Goal: Task Accomplishment & Management: Use online tool/utility

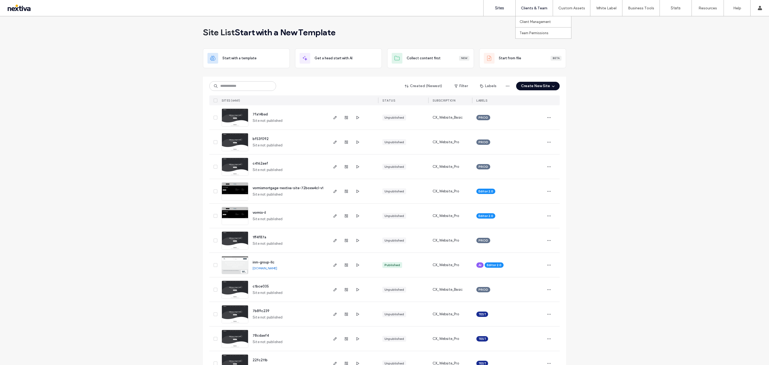
click at [527, 7] on label "Clients & Team" at bounding box center [534, 8] width 26 height 5
click at [536, 18] on link "Client Management" at bounding box center [546, 21] width 52 height 11
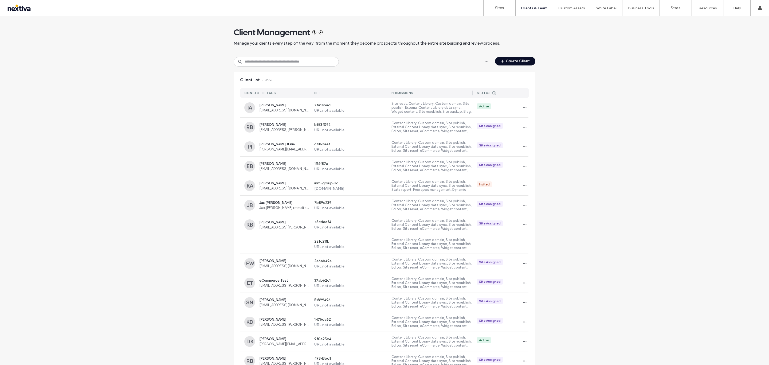
click at [297, 54] on div "Client Management Manage your clients every step of the way, from the moment th…" at bounding box center [385, 36] width 302 height 41
click at [302, 61] on input at bounding box center [286, 62] width 105 height 10
paste input "**********"
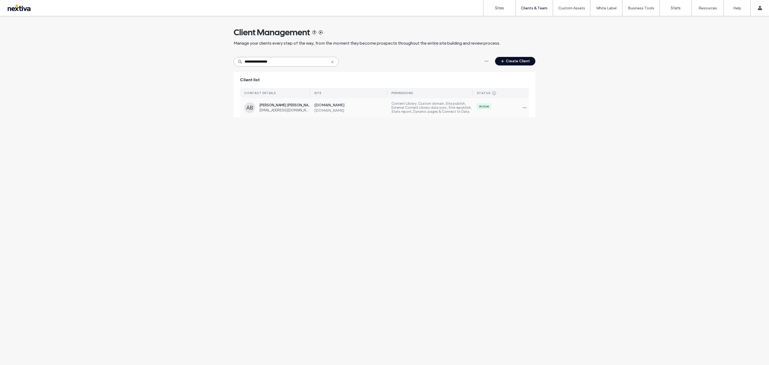
type input "**********"
click at [296, 104] on span "Amy Burdette Gray" at bounding box center [284, 105] width 51 height 4
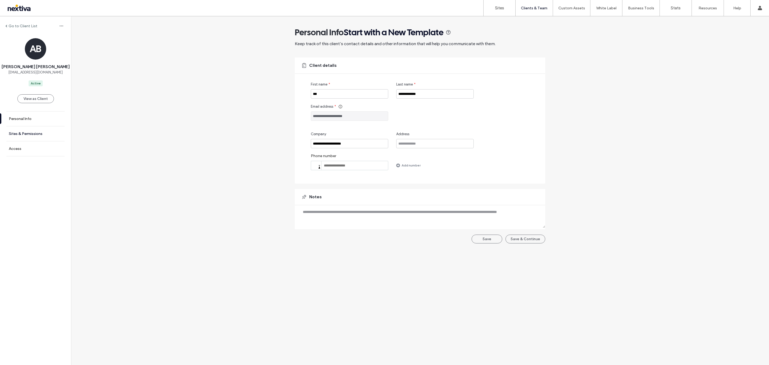
click at [31, 133] on label "Sites & Permissions" at bounding box center [26, 133] width 34 height 5
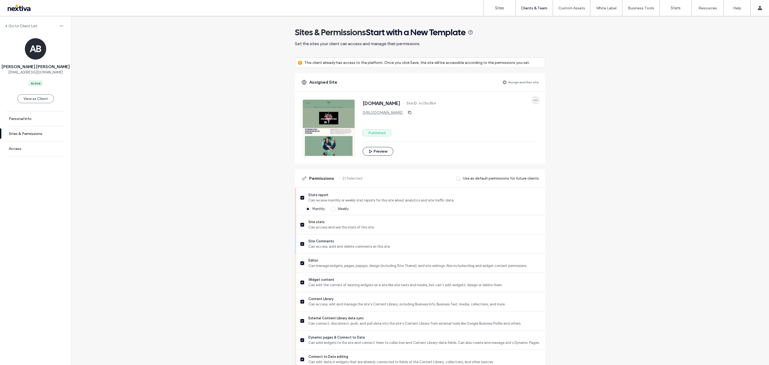
click at [534, 102] on icon "button" at bounding box center [536, 100] width 4 height 4
click at [539, 125] on span at bounding box center [537, 125] width 6 height 6
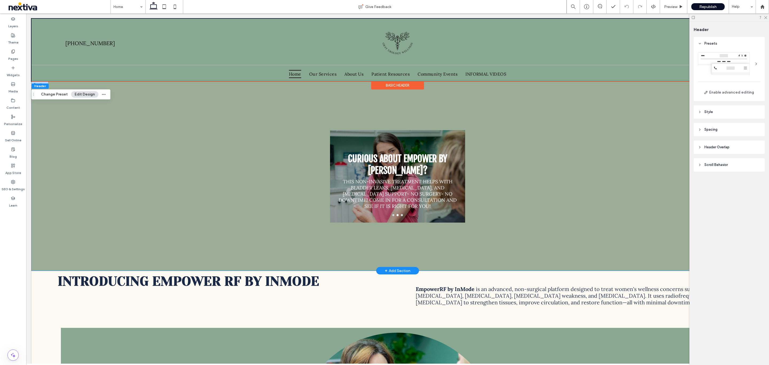
click at [544, 139] on div "CURIOUS ABOUT EMPOWER BY [PERSON_NAME]? THIS NON-INVASIVE TREATMENT HELPS WITH …" at bounding box center [397, 175] width 320 height 189
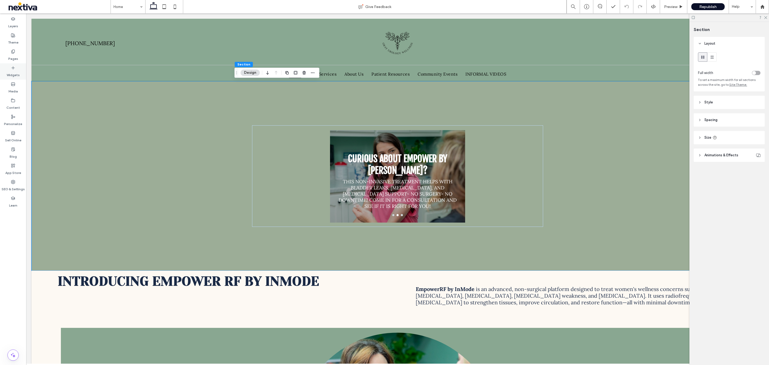
click at [21, 70] on div "Widgets" at bounding box center [13, 71] width 26 height 16
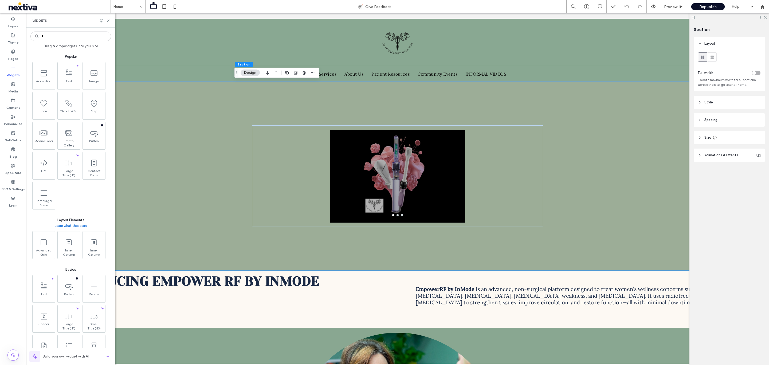
type input "*"
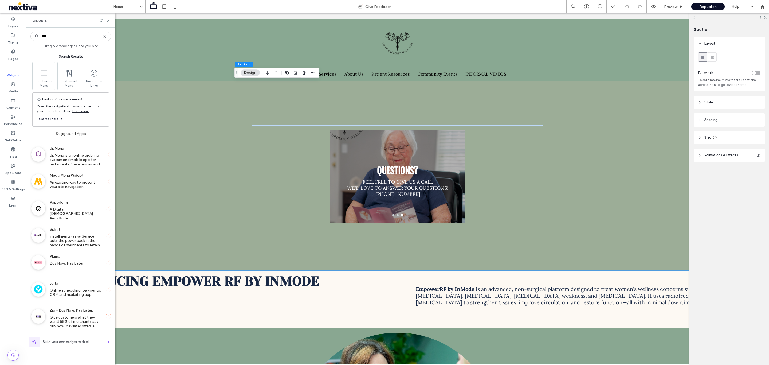
type input "****"
click at [74, 177] on label "Mega Menu Widget" at bounding box center [76, 175] width 52 height 10
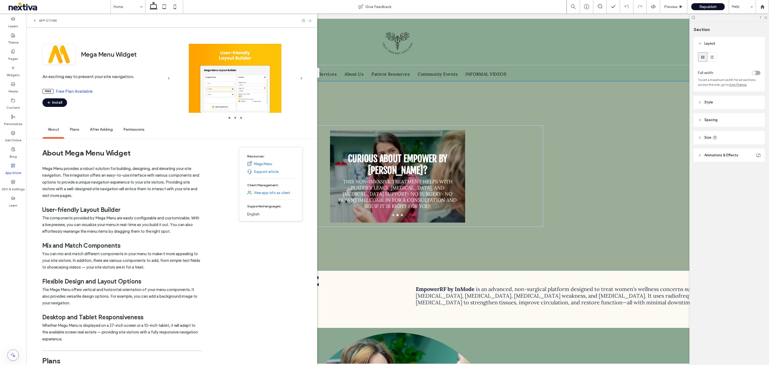
click at [224, 277] on div "About Mega Menu Widget Mega Menu provides a robust solution for building, desig…" at bounding box center [171, 361] width 291 height 436
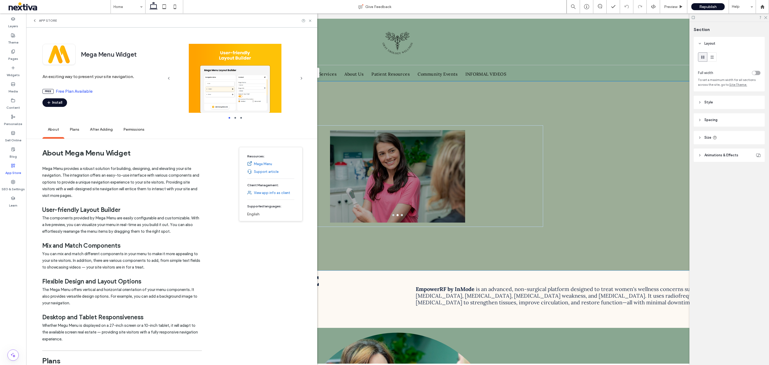
click at [259, 163] on link "Mega Menu" at bounding box center [263, 163] width 18 height 5
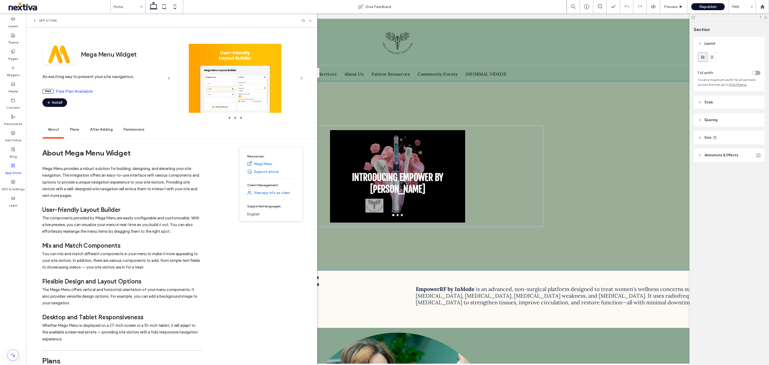
click at [273, 171] on link "Support article" at bounding box center [266, 171] width 25 height 5
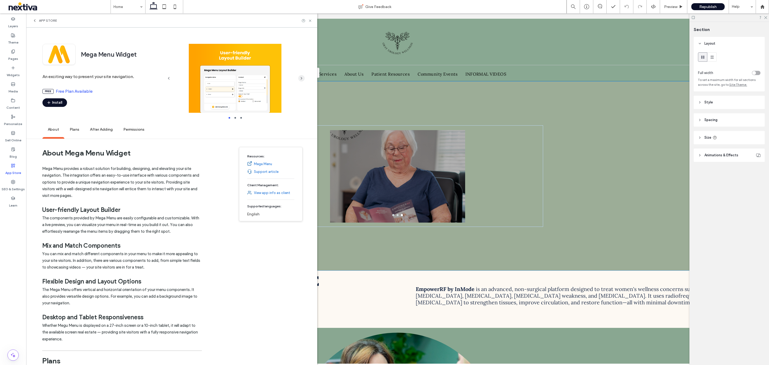
click at [300, 76] on span "button" at bounding box center [301, 78] width 6 height 6
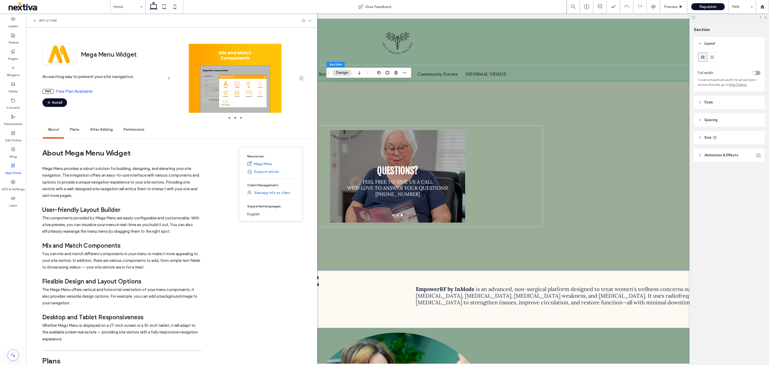
click at [300, 76] on span "button" at bounding box center [301, 78] width 6 height 6
click at [31, 17] on div "App Store" at bounding box center [171, 20] width 291 height 14
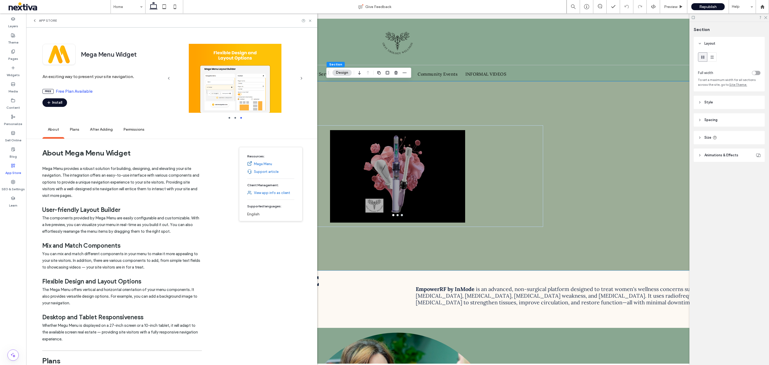
click at [33, 21] on icon at bounding box center [35, 20] width 4 height 4
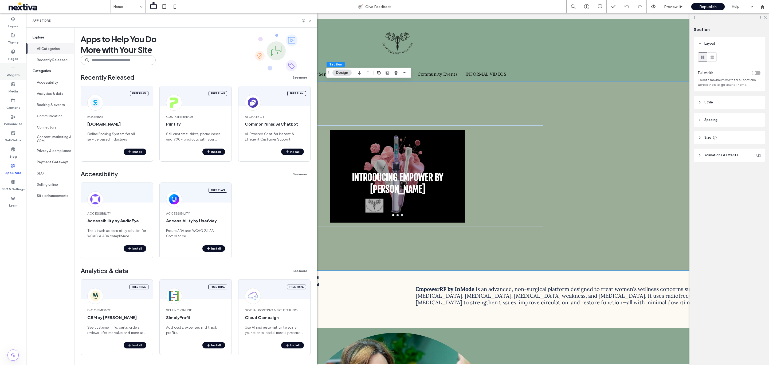
click at [14, 73] on label "Widgets" at bounding box center [13, 73] width 13 height 7
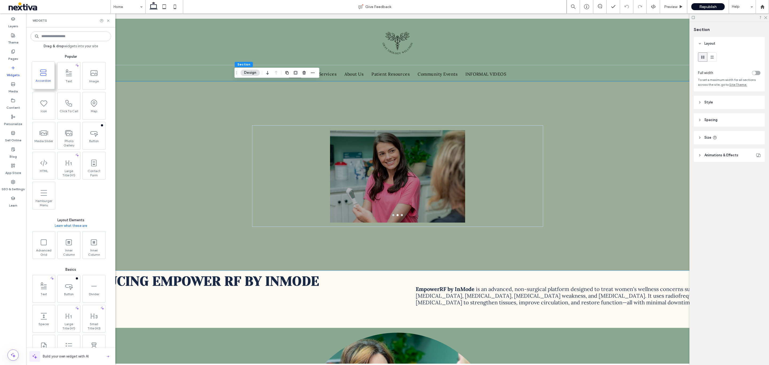
click at [44, 73] on icon at bounding box center [43, 72] width 9 height 9
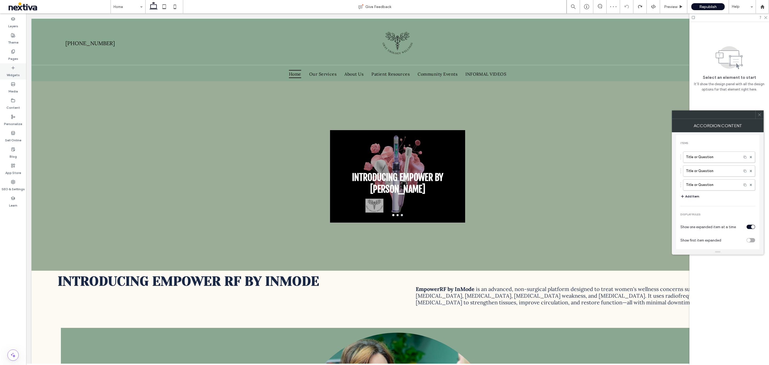
click at [12, 70] on label "Widgets" at bounding box center [13, 73] width 13 height 7
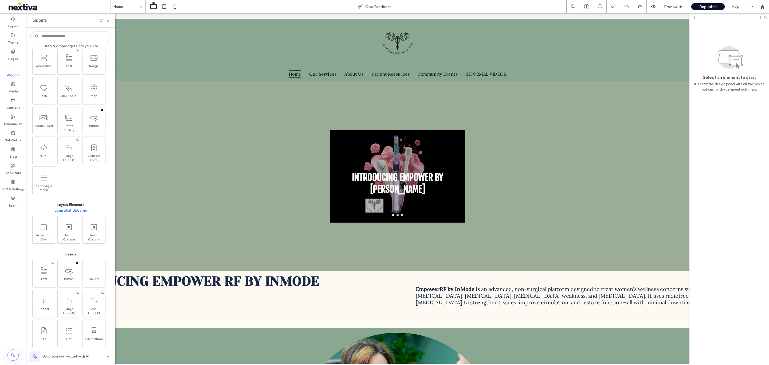
scroll to position [40, 0]
click at [48, 154] on span at bounding box center [43, 152] width 22 height 12
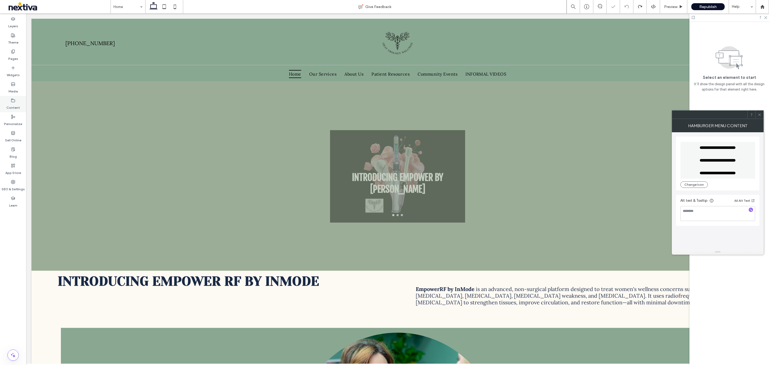
scroll to position [0, 0]
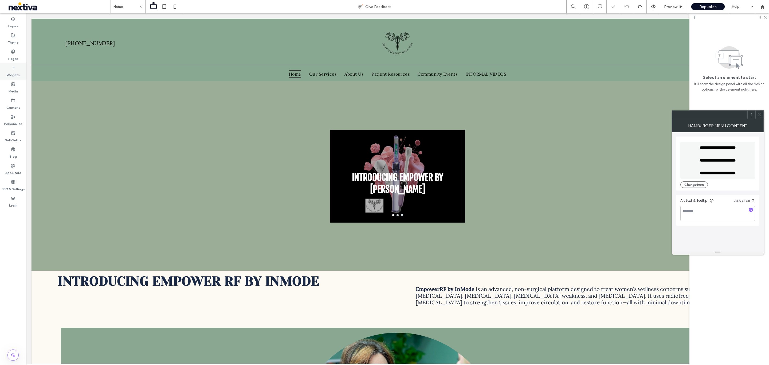
click at [18, 65] on div "Widgets" at bounding box center [13, 71] width 26 height 16
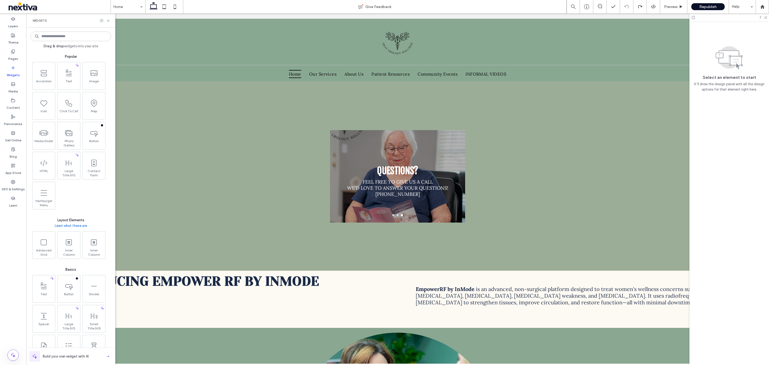
click at [102, 359] on div "Build your own widget with AI" at bounding box center [70, 356] width 83 height 11
click at [66, 32] on input at bounding box center [70, 37] width 81 height 10
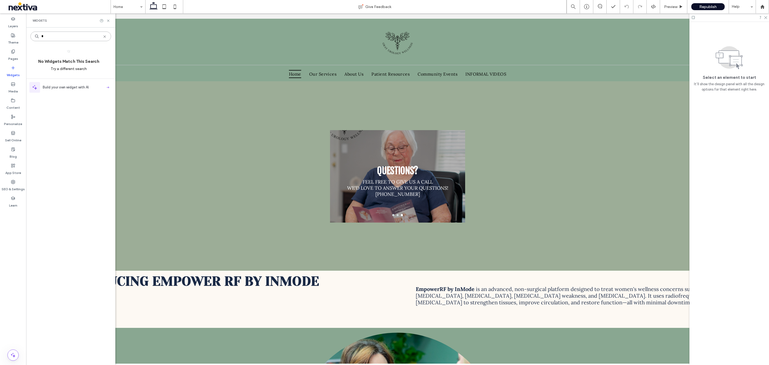
type input "*"
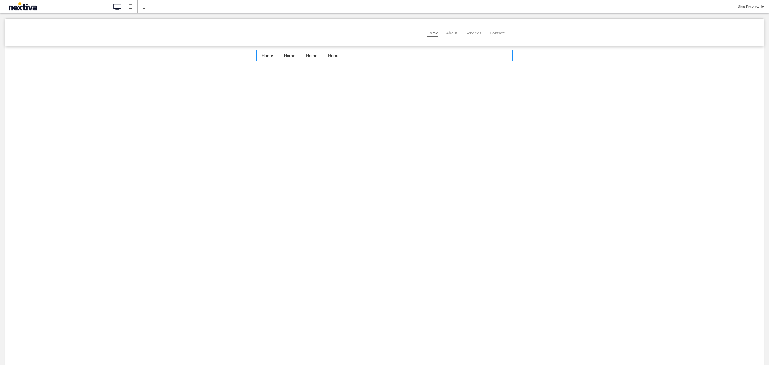
click at [330, 56] on span at bounding box center [384, 55] width 256 height 11
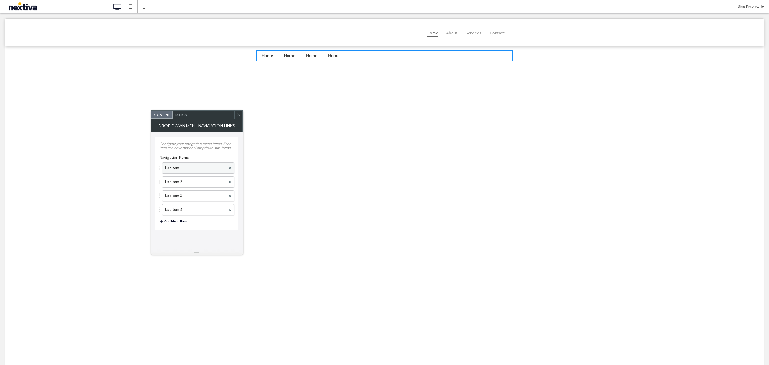
click at [219, 167] on label "List Item" at bounding box center [195, 168] width 61 height 11
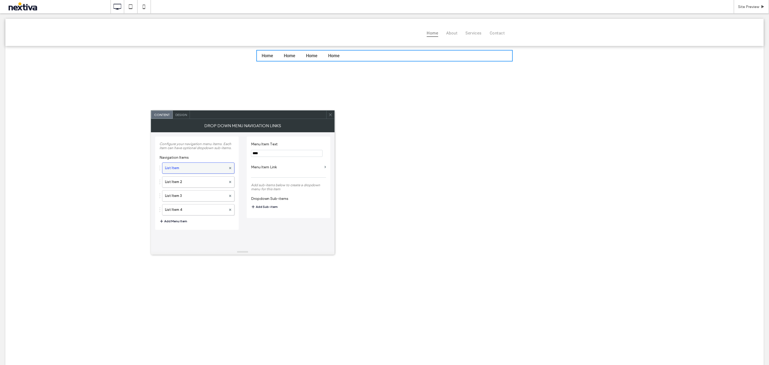
click at [219, 167] on label "List Item" at bounding box center [195, 168] width 61 height 11
click at [273, 168] on label "Menu Item Link" at bounding box center [286, 167] width 71 height 10
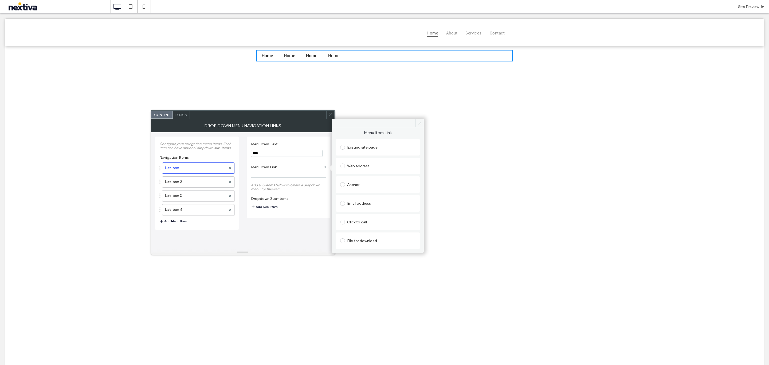
click at [421, 123] on icon at bounding box center [420, 123] width 4 height 4
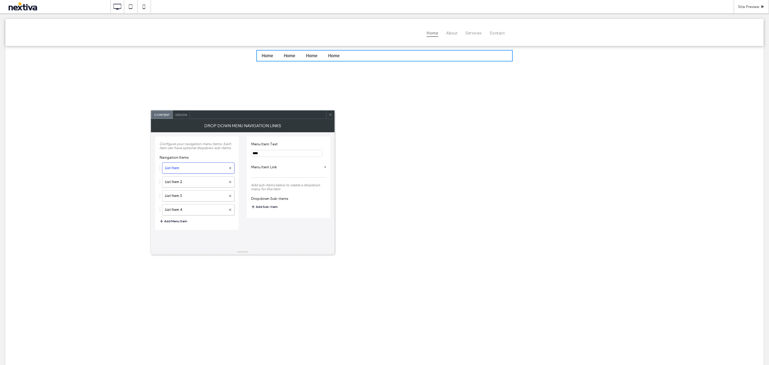
click at [263, 207] on button "Add Sub-item" at bounding box center [264, 206] width 27 height 6
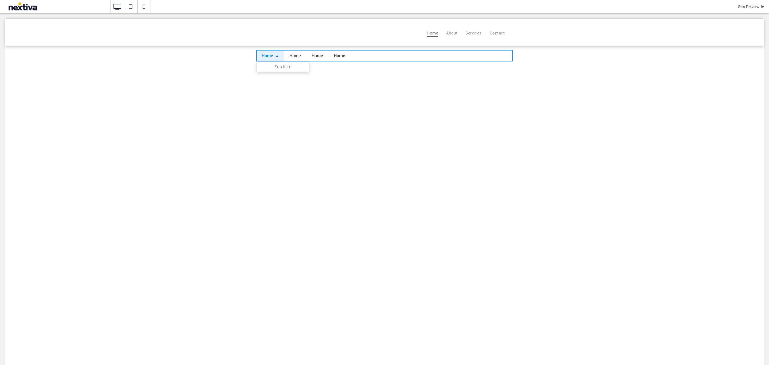
click at [275, 52] on span "Home ▼" at bounding box center [270, 55] width 28 height 11
click at [275, 52] on span at bounding box center [384, 55] width 256 height 11
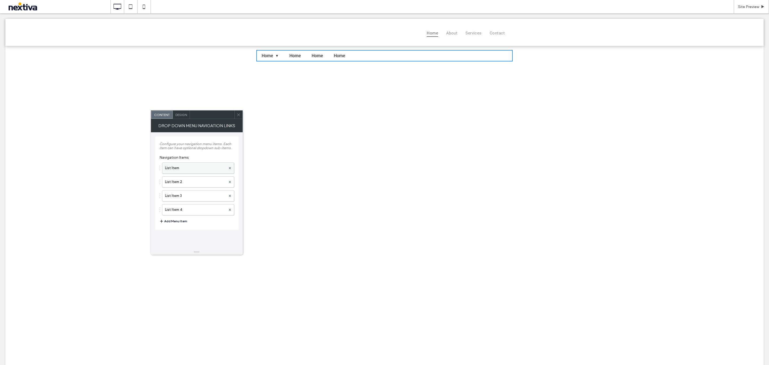
click at [208, 165] on label "List Item" at bounding box center [195, 168] width 61 height 11
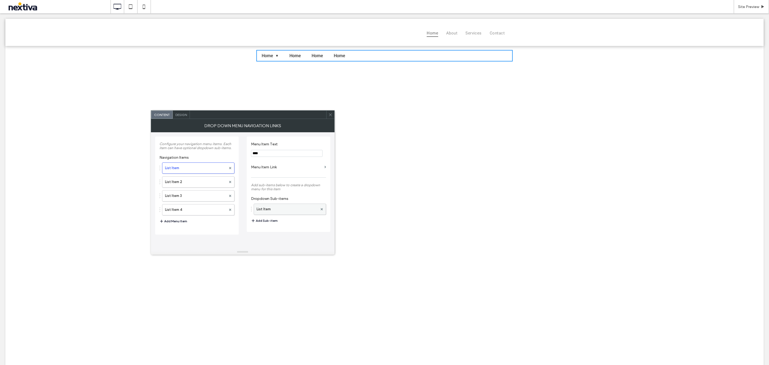
click at [290, 207] on label "List Item" at bounding box center [287, 209] width 61 height 11
click at [271, 209] on label "List Item" at bounding box center [287, 209] width 61 height 11
click at [274, 221] on button "Add Sub-item" at bounding box center [264, 220] width 27 height 6
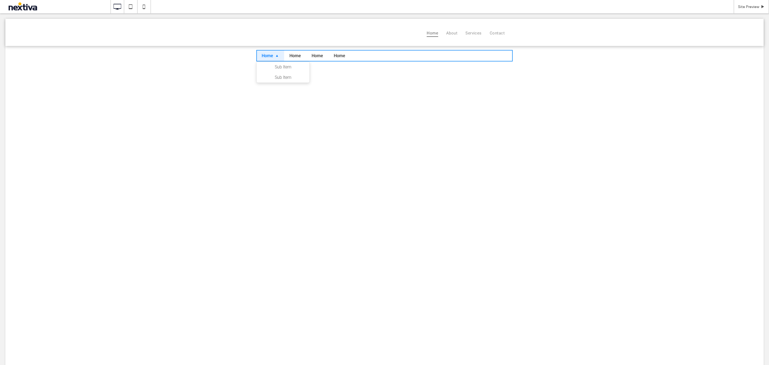
click at [276, 56] on span "▼" at bounding box center [276, 56] width 3 height 4
drag, startPoint x: 239, startPoint y: 50, endPoint x: 361, endPoint y: 54, distance: 122.1
click at [361, 54] on div "Home ▼ Sub Item Sub Item Home Home Home" at bounding box center [384, 55] width 758 height 19
click at [362, 52] on span at bounding box center [384, 55] width 256 height 11
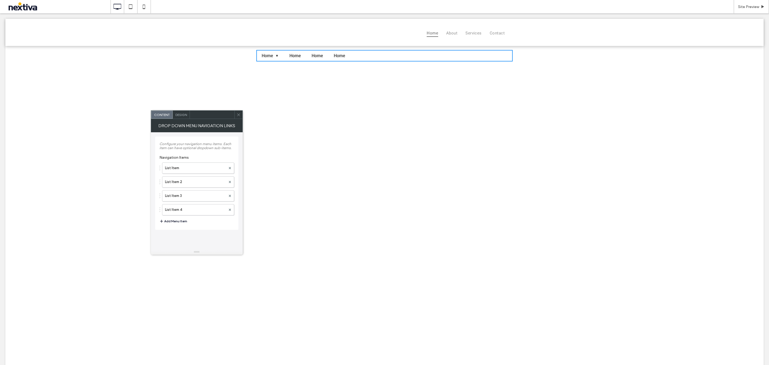
click at [183, 118] on div "Design" at bounding box center [181, 115] width 17 height 8
click at [161, 111] on div "Content" at bounding box center [161, 115] width 21 height 8
click at [196, 131] on div "Drop down menu navigation links" at bounding box center [197, 125] width 92 height 13
click at [739, 11] on div "Site Preview" at bounding box center [751, 6] width 35 height 13
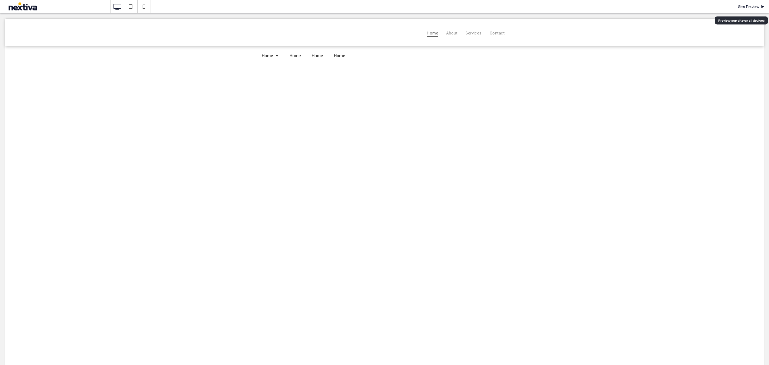
click at [759, 7] on div "Site Preview" at bounding box center [751, 7] width 35 height 5
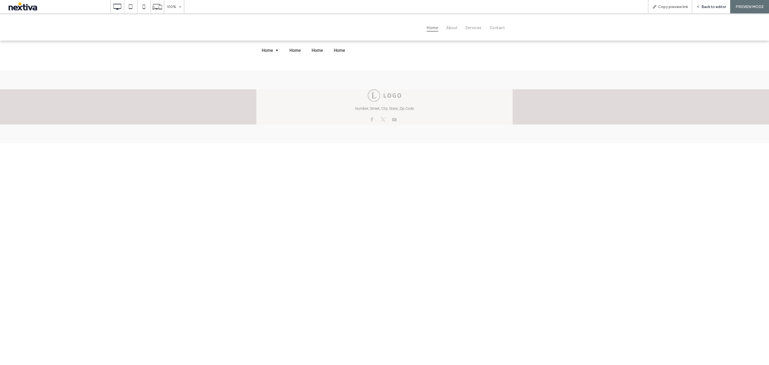
click at [699, 5] on icon at bounding box center [698, 7] width 4 height 4
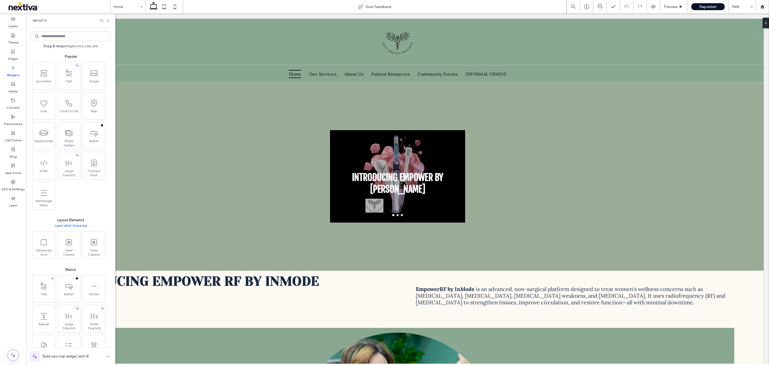
click at [69, 38] on input at bounding box center [70, 37] width 81 height 10
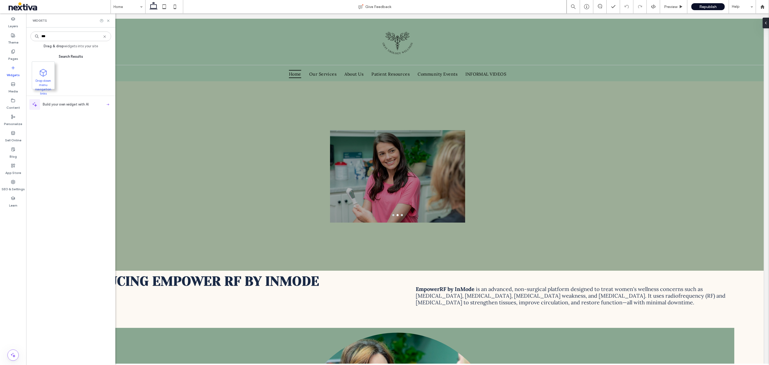
type input "***"
click at [43, 74] on icon at bounding box center [43, 72] width 9 height 9
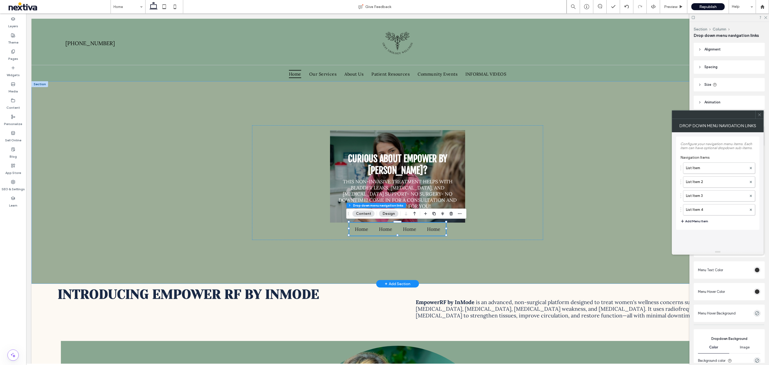
click at [610, 123] on div "CURIOUS ABOUT EMPOWER BY INMODE? THIS NON-INVASIVE TREATMENT HELPS WITH BLADDER…" at bounding box center [398, 182] width 732 height 202
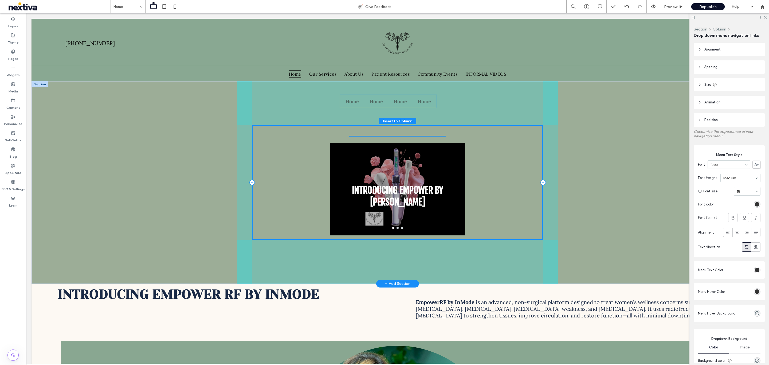
drag, startPoint x: 421, startPoint y: 227, endPoint x: 414, endPoint y: 99, distance: 127.5
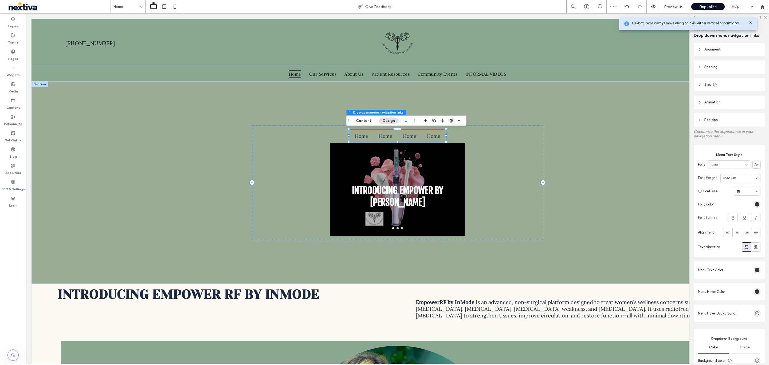
click at [450, 119] on icon "button" at bounding box center [451, 121] width 4 height 4
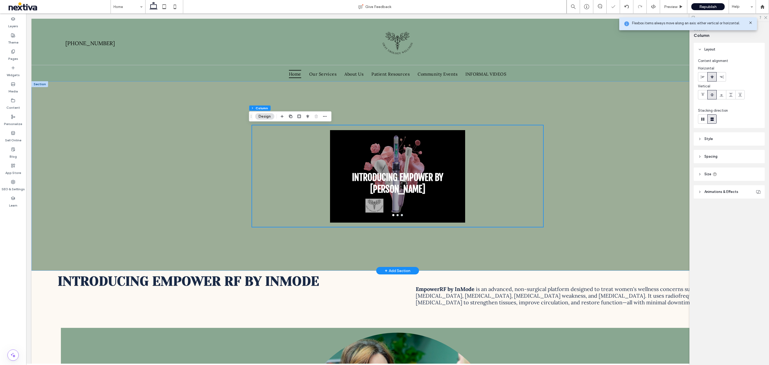
click at [556, 104] on div "INTRODUCING EMPOWER BY INMODE a a a a" at bounding box center [398, 175] width 732 height 189
